Goal: Task Accomplishment & Management: Manage account settings

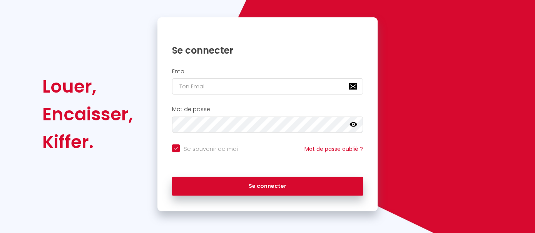
scroll to position [66, 0]
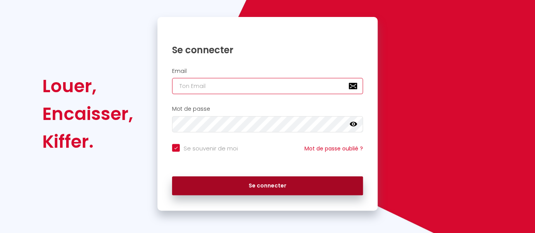
type input "[EMAIL_ADDRESS][DOMAIN_NAME]"
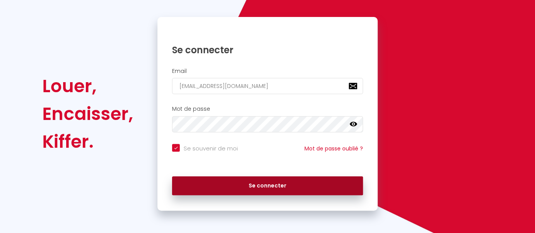
click at [301, 177] on button "Se connecter" at bounding box center [267, 185] width 191 height 19
checkbox input "true"
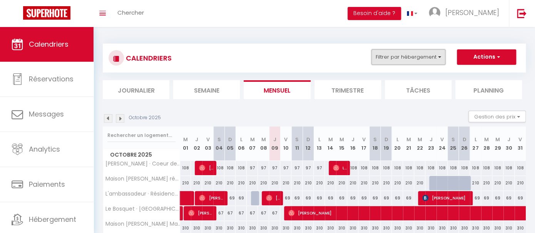
click at [441, 57] on button "Filtrer par hébergement" at bounding box center [409, 56] width 74 height 15
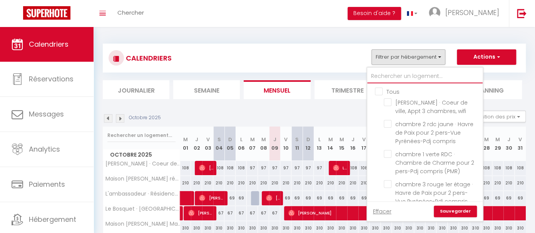
click at [397, 74] on input "text" at bounding box center [426, 76] width 116 height 14
type input "ma"
checkbox input "false"
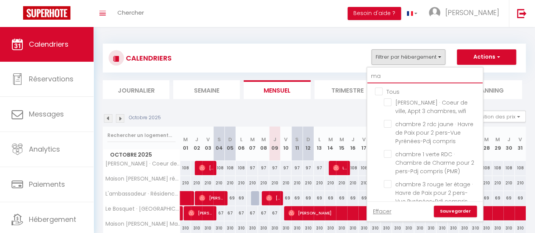
checkbox input "false"
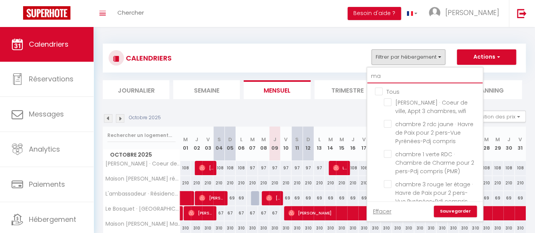
checkbox input "false"
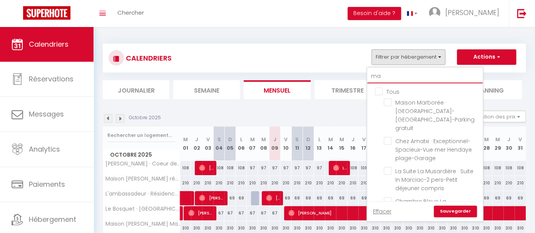
checkbox input "false"
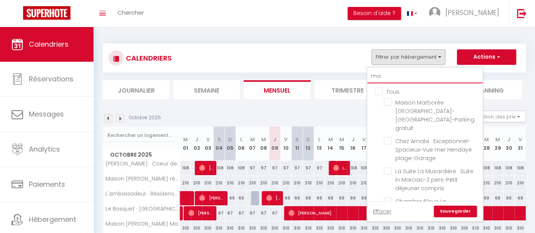
checkbox input "false"
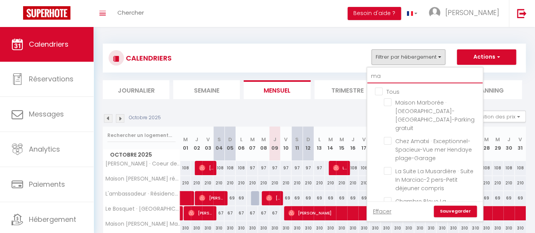
checkbox input "false"
type input "mai"
checkbox input "false"
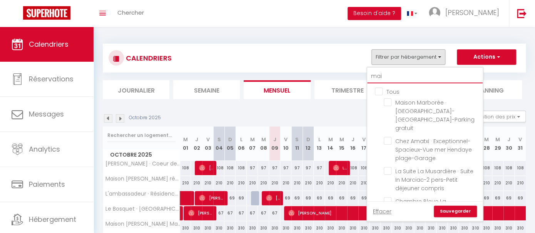
checkbox input "false"
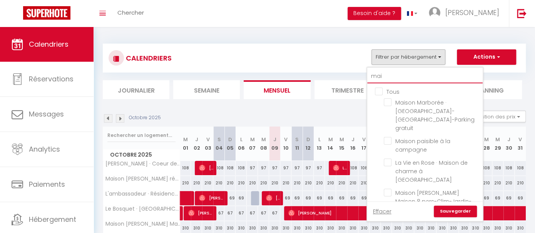
type input "mais"
checkbox input "false"
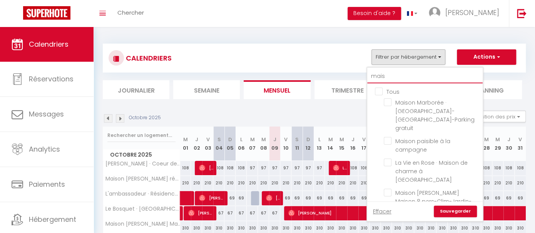
checkbox input "false"
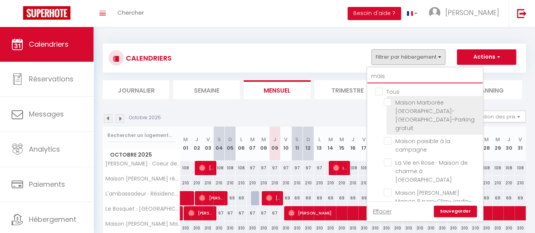
type input "mais"
click at [393, 102] on input "Maison Marborée · [GEOGRAPHIC_DATA]-[GEOGRAPHIC_DATA]-Parking gratuit" at bounding box center [432, 102] width 96 height 8
checkbox input "true"
checkbox input "false"
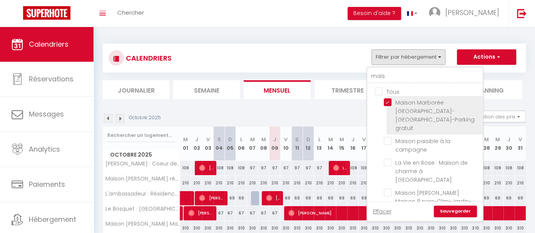
checkbox input "false"
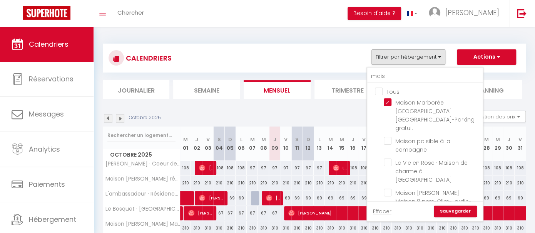
click at [456, 210] on link "Sauvegarder" at bounding box center [455, 211] width 43 height 12
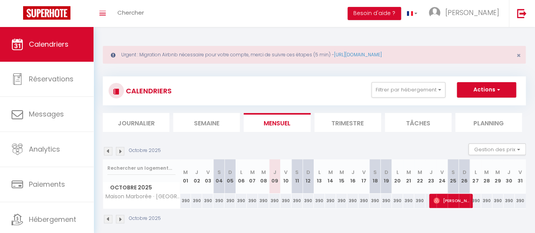
click at [119, 219] on img at bounding box center [120, 219] width 8 height 8
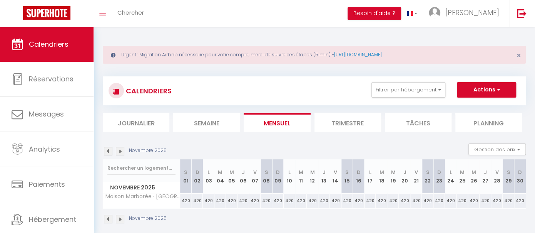
click at [186, 199] on div "420" at bounding box center [186, 200] width 12 height 14
type input "420"
type input "[DATE]"
type input "Dim 02 Novembre 2025"
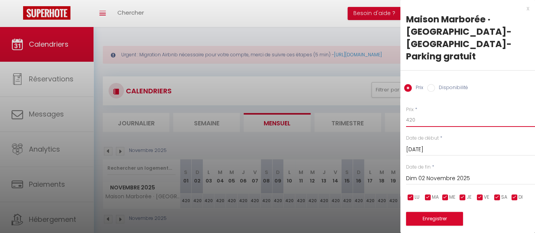
click at [426, 113] on input "420" at bounding box center [470, 120] width 129 height 14
click at [412, 113] on input "42370" at bounding box center [470, 120] width 129 height 14
type input "370"
click at [453, 173] on input "Dim 02 Novembre 2025" at bounding box center [470, 178] width 129 height 10
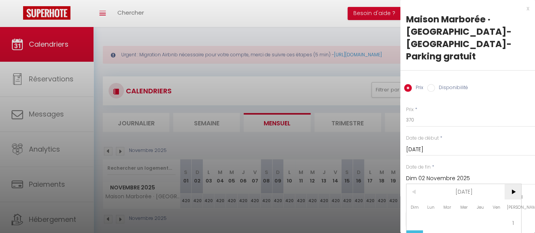
click at [518, 184] on span ">" at bounding box center [513, 191] width 17 height 15
click at [431, 215] on span "1" at bounding box center [431, 222] width 17 height 15
type input "Lun 01 Décembre 2025"
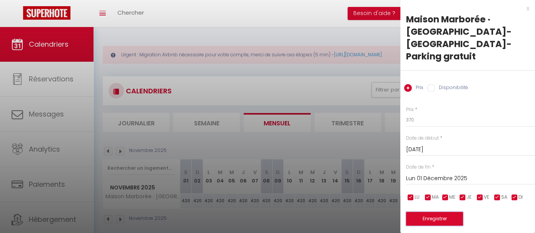
click at [440, 212] on button "Enregistrer" at bounding box center [434, 219] width 57 height 14
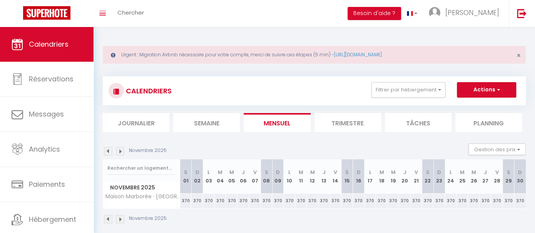
click at [120, 216] on img at bounding box center [120, 219] width 8 height 8
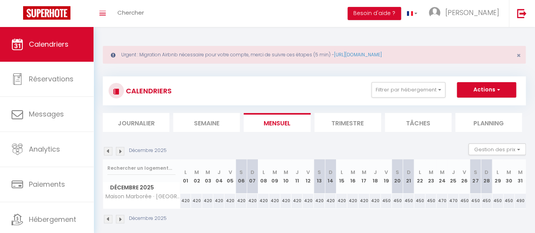
click at [186, 200] on div "420" at bounding box center [185, 200] width 11 height 14
type input "420"
type input "Lun 01 Décembre 2025"
type input "[DATE]"
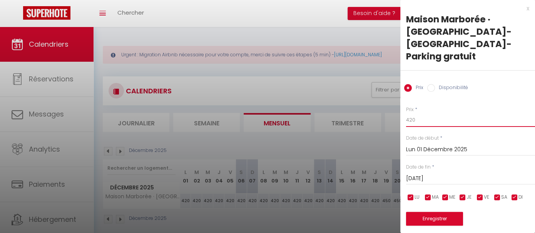
click at [421, 113] on input "420" at bounding box center [470, 120] width 129 height 14
type input "4"
type input "370"
click at [442, 173] on input "[DATE]" at bounding box center [470, 178] width 129 height 10
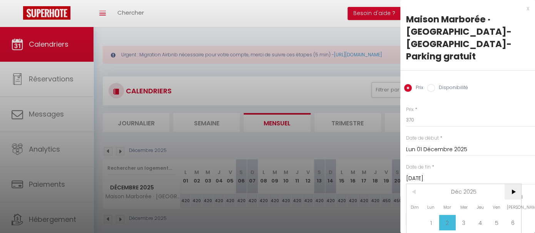
click at [513, 184] on span ">" at bounding box center [513, 191] width 17 height 15
click at [411, 184] on span "<" at bounding box center [415, 191] width 17 height 15
click at [481, 215] on span "1" at bounding box center [480, 222] width 17 height 15
type input "Jeu 01 Janvier 2026"
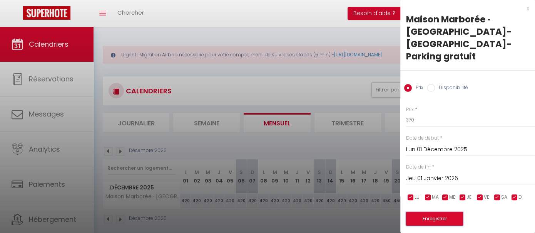
click at [441, 212] on button "Enregistrer" at bounding box center [434, 219] width 57 height 14
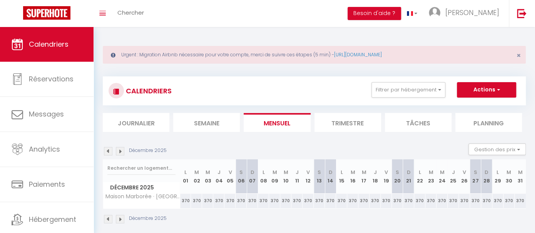
click at [509, 201] on div "370" at bounding box center [509, 200] width 11 height 14
type input "370"
type input "[DATE]"
type input "Mer 31 Décembre 2025"
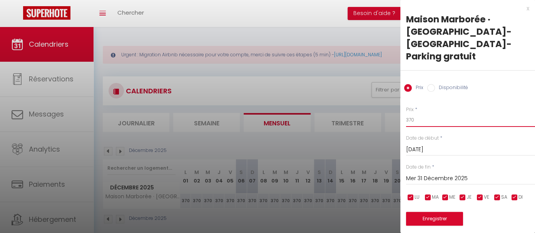
click at [422, 113] on input "370" at bounding box center [470, 120] width 129 height 14
type input "390"
click at [465, 173] on input "Mer 31 Décembre 2025" at bounding box center [470, 178] width 129 height 10
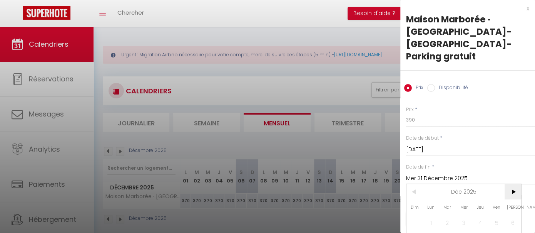
click at [516, 184] on span ">" at bounding box center [513, 191] width 17 height 15
click at [495, 215] on span "2" at bounding box center [497, 222] width 17 height 15
type input "Ven 02 Janvier 2026"
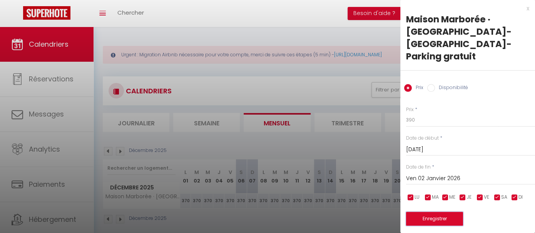
click at [453, 212] on button "Enregistrer" at bounding box center [434, 219] width 57 height 14
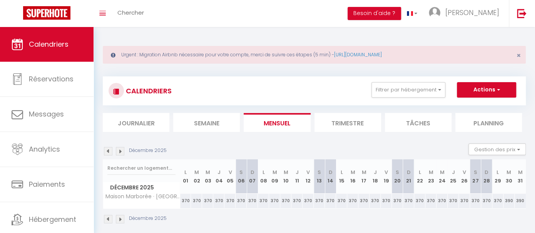
click at [109, 215] on img at bounding box center [108, 219] width 8 height 8
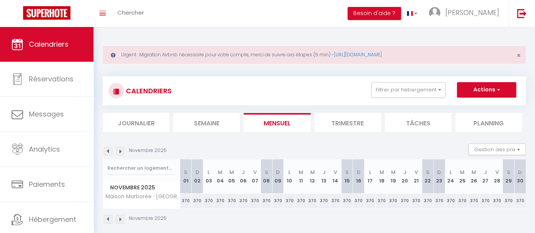
click at [106, 217] on img at bounding box center [108, 219] width 8 height 8
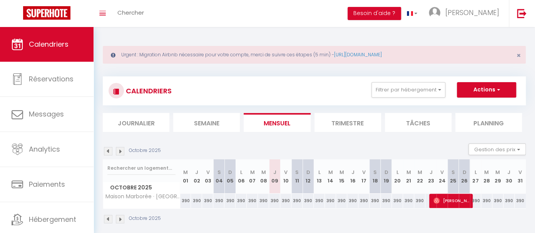
click at [276, 199] on div "390" at bounding box center [274, 200] width 11 height 14
type input "390"
type input "Jeu 09 Octobre 2025"
type input "Ven 10 Octobre 2025"
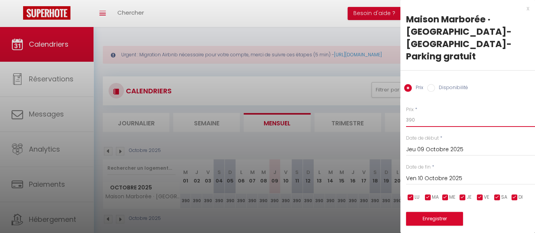
click at [431, 113] on input "390" at bounding box center [470, 120] width 129 height 14
type input "310"
click at [445, 173] on input "Ven 10 Octobre 2025" at bounding box center [470, 178] width 129 height 10
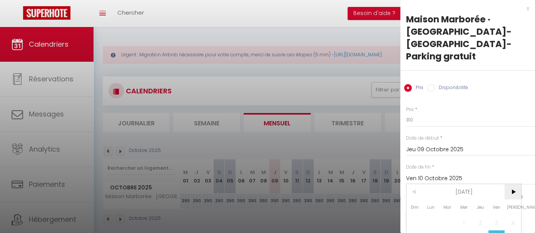
click at [516, 184] on span ">" at bounding box center [513, 191] width 17 height 15
click at [515, 184] on span ">" at bounding box center [513, 191] width 17 height 15
click at [428, 215] on span "1" at bounding box center [431, 222] width 17 height 15
type input "Lun 01 Décembre 2025"
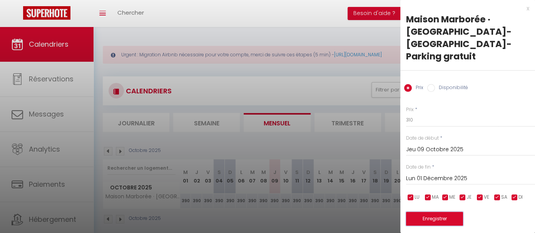
click at [428, 212] on button "Enregistrer" at bounding box center [434, 219] width 57 height 14
